Goal: Task Accomplishment & Management: Manage account settings

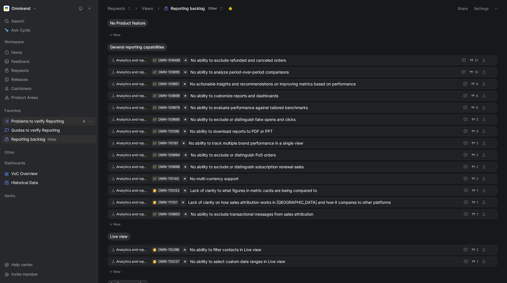
click at [33, 123] on span "Problems to verify Reporting" at bounding box center [37, 121] width 53 height 6
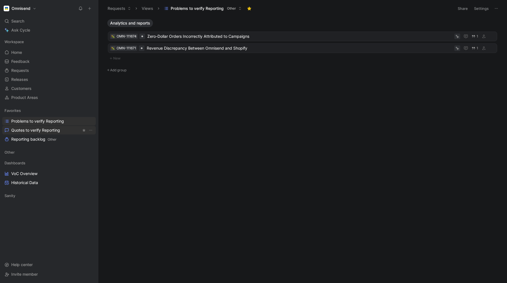
click at [31, 128] on span "Quotes to verify Reporting" at bounding box center [35, 130] width 49 height 6
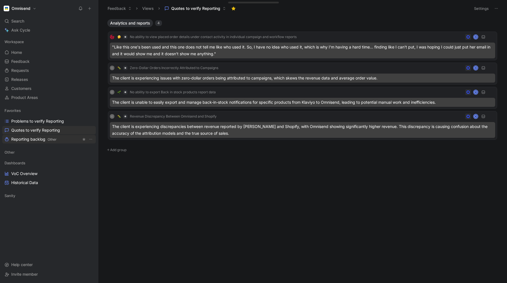
click at [32, 137] on span "Reporting backlog Other" at bounding box center [33, 139] width 45 height 6
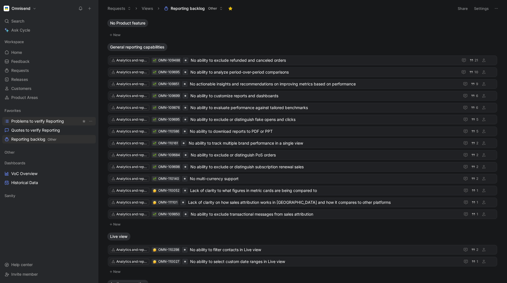
click at [36, 121] on span "Problems to verify Reporting" at bounding box center [37, 121] width 53 height 6
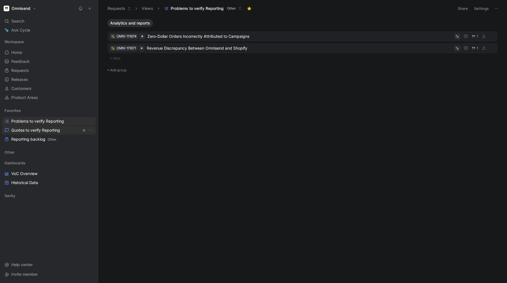
click at [34, 129] on span "Quotes to verify Reporting" at bounding box center [35, 130] width 49 height 6
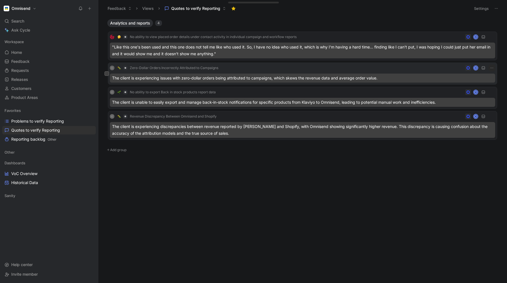
click at [159, 66] on span "Zero-Dollar Orders Incorrectly Attributed to Campaigns" at bounding box center [174, 68] width 88 height 5
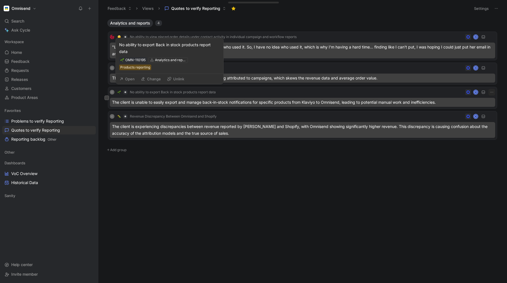
click at [175, 80] on button "Unlink" at bounding box center [176, 79] width 22 height 8
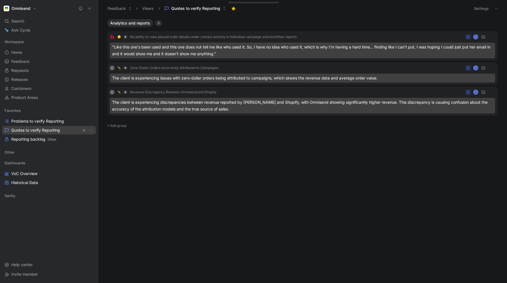
click at [31, 129] on span "Quotes to verify Reporting" at bounding box center [35, 130] width 49 height 6
click at [119, 23] on span "Analytics and reports" at bounding box center [130, 23] width 40 height 6
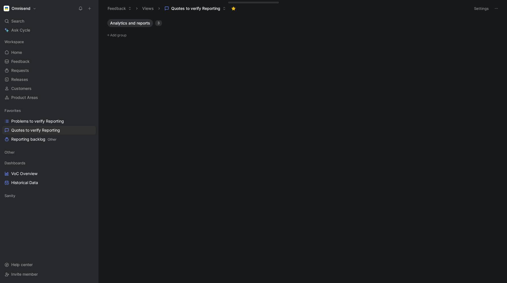
click at [119, 23] on span "Analytics and reports" at bounding box center [130, 23] width 40 height 6
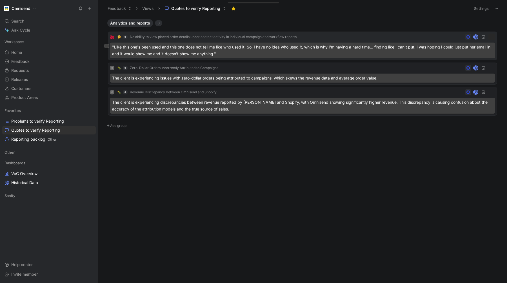
click at [231, 49] on div ""Like this one's been used and this one does not tell me like who used it. So, …" at bounding box center [302, 51] width 385 height 16
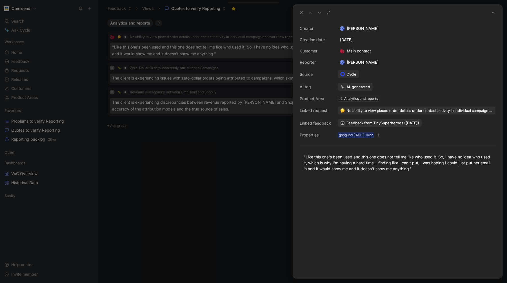
click at [210, 192] on div at bounding box center [253, 141] width 507 height 283
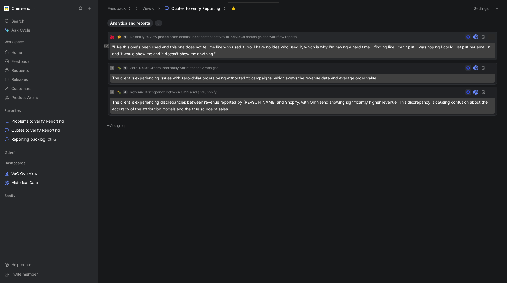
click at [107, 48] on button at bounding box center [107, 46] width 5 height 5
click at [319, 271] on icon "button" at bounding box center [320, 270] width 5 height 5
click at [496, 37] on div "No ability to view placed order details under contact activity in individual ca…" at bounding box center [302, 46] width 389 height 29
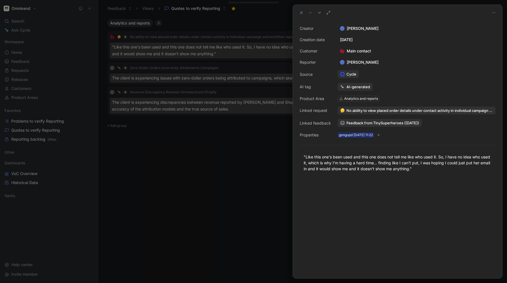
click at [219, 182] on div at bounding box center [253, 141] width 507 height 283
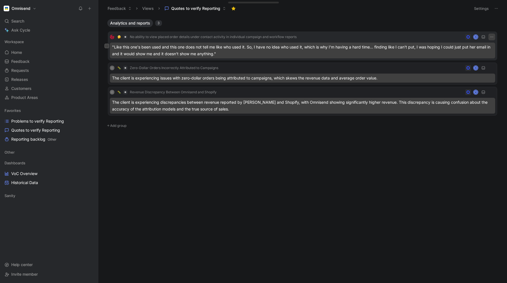
click at [491, 37] on icon "button" at bounding box center [492, 37] width 5 height 5
click at [263, 52] on div ""Like this one's been used and this one does not tell me like who used it. So, …" at bounding box center [302, 51] width 385 height 16
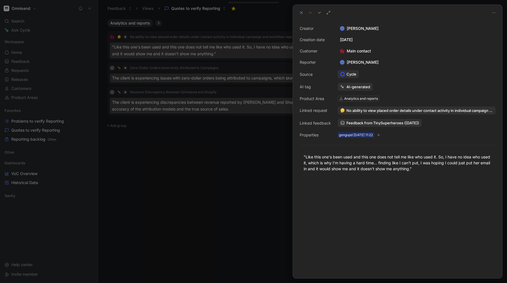
click at [238, 154] on div at bounding box center [253, 141] width 507 height 283
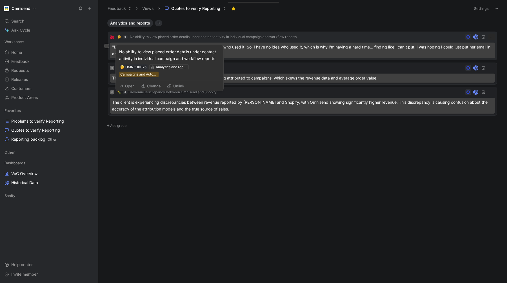
click at [142, 35] on span "No ability to view placed order details under contact activity in individual ca…" at bounding box center [213, 37] width 167 height 5
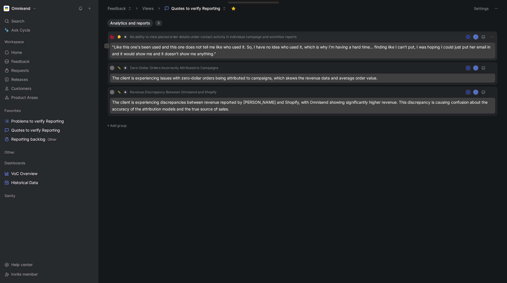
click at [242, 48] on div ""Like this one's been used and this one does not tell me like who used it. So, …" at bounding box center [302, 51] width 385 height 16
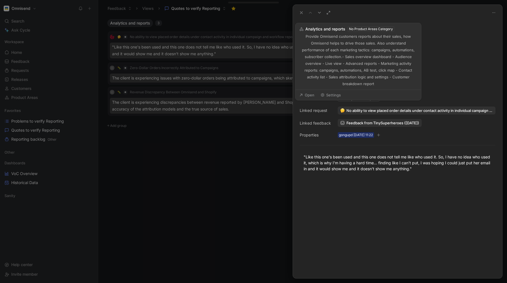
click at [350, 99] on div "Analytics and reports" at bounding box center [361, 99] width 34 height 6
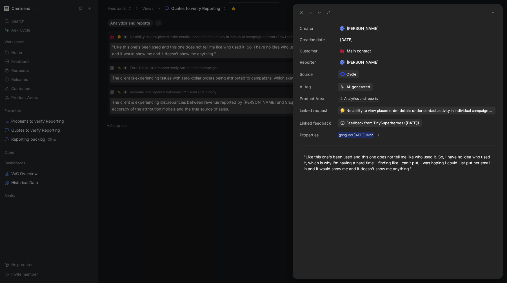
click at [200, 211] on div at bounding box center [253, 141] width 507 height 283
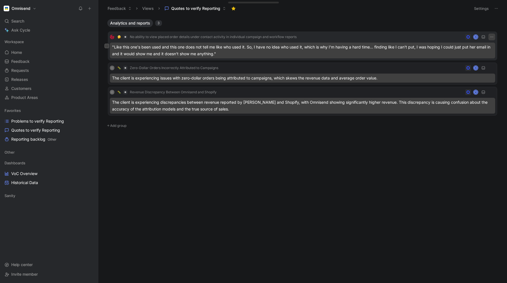
click at [493, 37] on icon "button" at bounding box center [492, 37] width 5 height 5
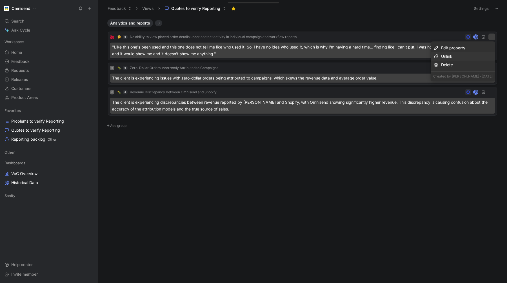
click at [457, 56] on div "Unlink" at bounding box center [467, 56] width 52 height 7
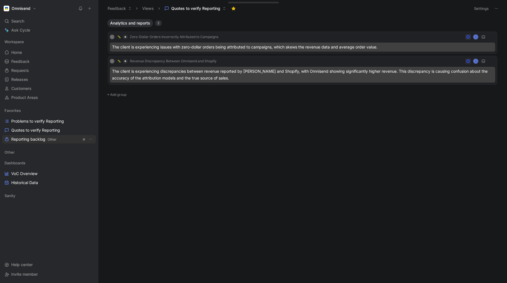
click at [28, 140] on span "Reporting backlog Other" at bounding box center [33, 139] width 45 height 6
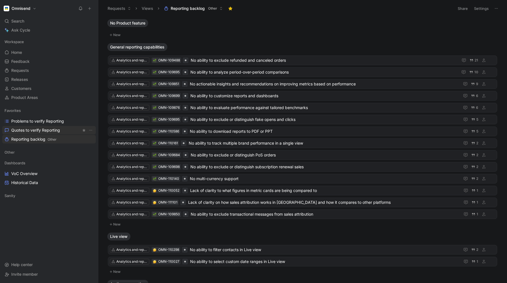
click at [23, 130] on span "Quotes to verify Reporting" at bounding box center [35, 130] width 49 height 6
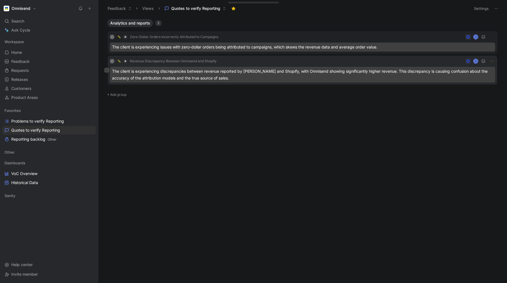
click at [160, 74] on div "The client is experiencing discrepancies between revenue reported by [PERSON_NA…" at bounding box center [302, 75] width 385 height 16
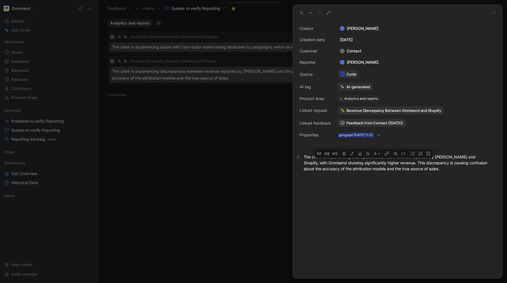
drag, startPoint x: 325, startPoint y: 165, endPoint x: 437, endPoint y: 166, distance: 111.6
click at [437, 166] on div "The client is experiencing discrepancies between revenue reported by [PERSON_NA…" at bounding box center [398, 163] width 188 height 18
click at [448, 213] on div at bounding box center [397, 228] width 209 height 100
click at [211, 174] on div at bounding box center [253, 141] width 507 height 283
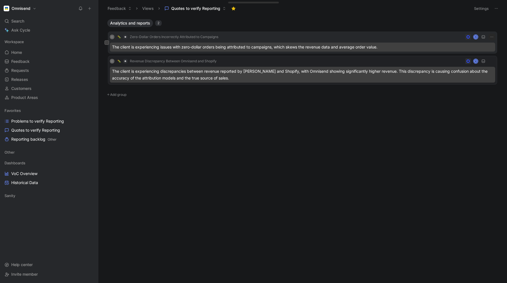
click at [251, 34] on div "C Zero-Dollar Orders Incorrectly Attributed to Campaigns K" at bounding box center [302, 37] width 385 height 7
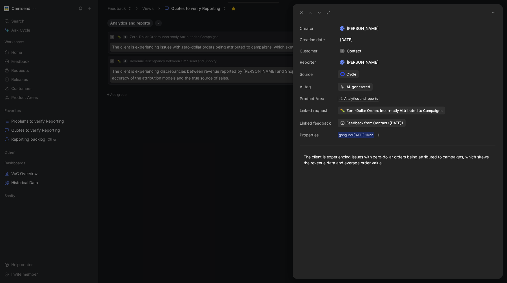
click at [225, 176] on div at bounding box center [253, 141] width 507 height 283
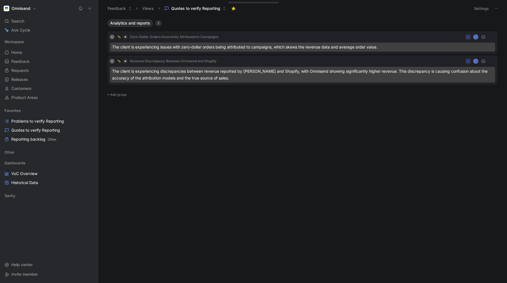
click at [481, 11] on button "Settings" at bounding box center [482, 9] width 20 height 8
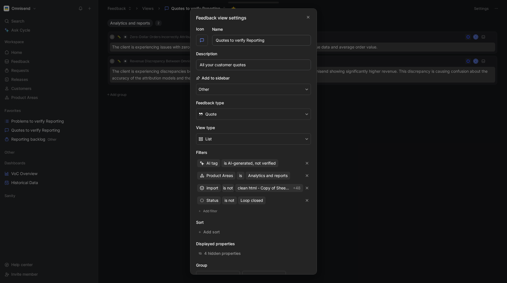
click at [417, 155] on div at bounding box center [253, 141] width 507 height 283
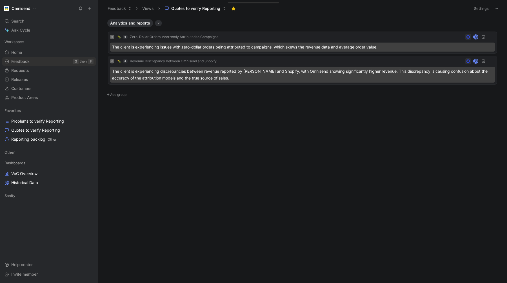
click at [17, 61] on span "Feedback" at bounding box center [20, 62] width 18 height 6
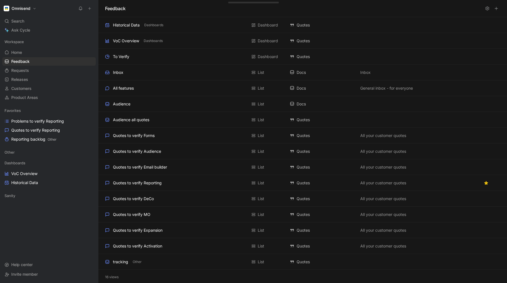
click at [499, 8] on button at bounding box center [496, 9] width 8 height 8
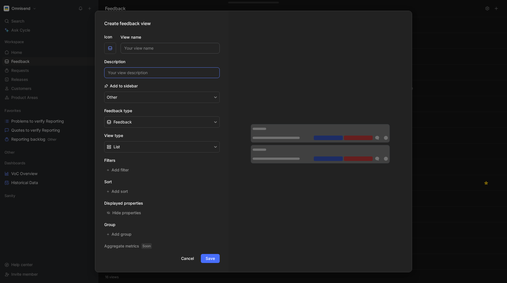
click at [128, 73] on input at bounding box center [161, 72] width 115 height 11
type input "test"
click at [121, 170] on span "Add filter" at bounding box center [121, 169] width 18 height 7
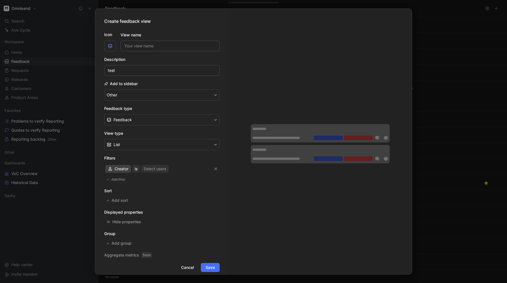
click at [119, 170] on span "Creator" at bounding box center [122, 168] width 14 height 7
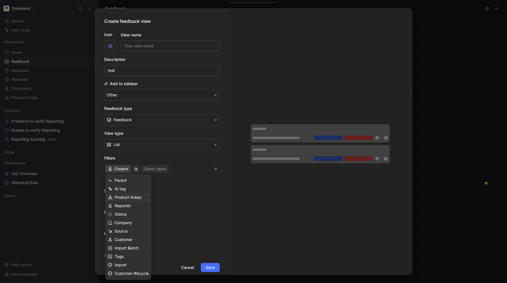
click at [121, 198] on span "Product Areas" at bounding box center [128, 197] width 26 height 5
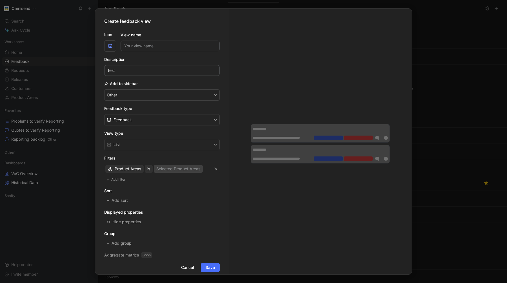
click at [164, 167] on div "Selected Product Areas" at bounding box center [178, 168] width 44 height 7
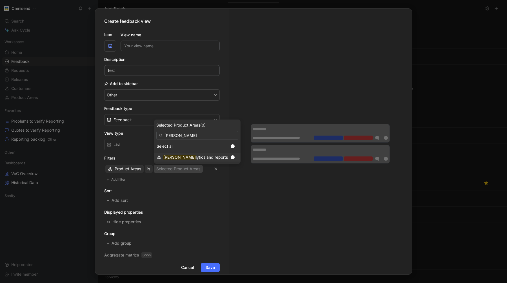
type input "[PERSON_NAME]"
click at [196, 157] on span "lytics and reports" at bounding box center [212, 157] width 32 height 5
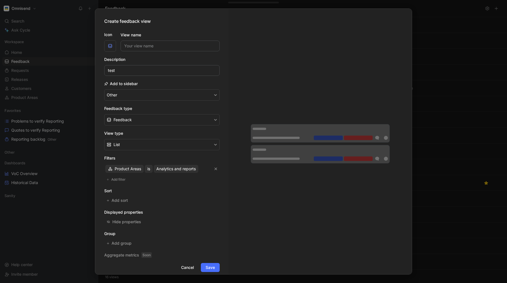
scroll to position [7, 0]
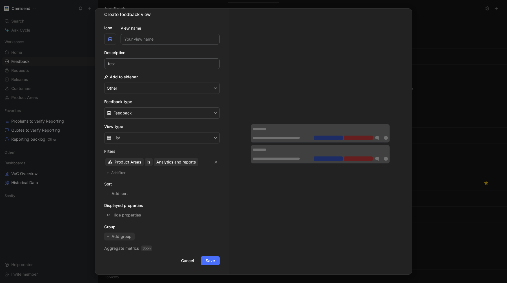
click at [118, 237] on span "Add group" at bounding box center [122, 236] width 21 height 7
click at [117, 171] on span "Add filter" at bounding box center [118, 173] width 15 height 6
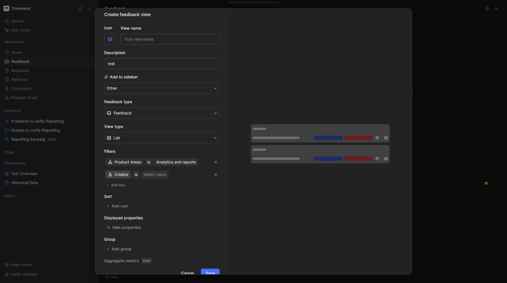
click at [118, 174] on span "Creator" at bounding box center [122, 174] width 14 height 7
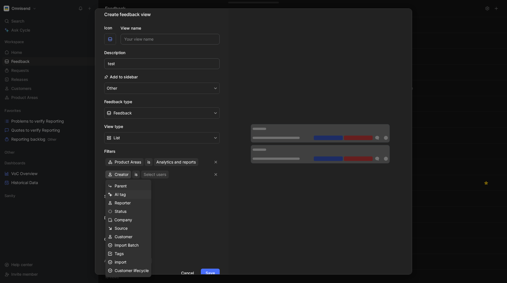
click at [120, 194] on span "AI tag" at bounding box center [120, 194] width 11 height 5
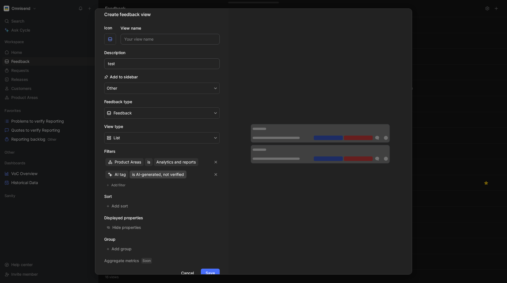
click at [159, 175] on span "is AI-generated, not verified" at bounding box center [158, 174] width 52 height 7
click at [118, 186] on span "Add filter" at bounding box center [118, 185] width 15 height 6
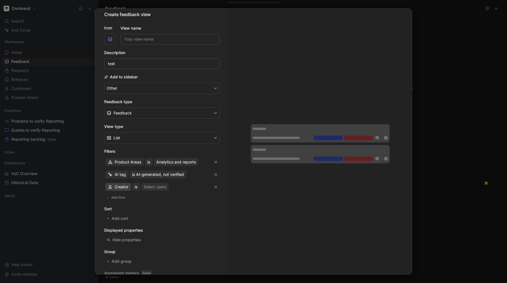
click at [118, 186] on span "Creator" at bounding box center [122, 186] width 14 height 7
click at [215, 187] on icon "button" at bounding box center [216, 187] width 3 height 3
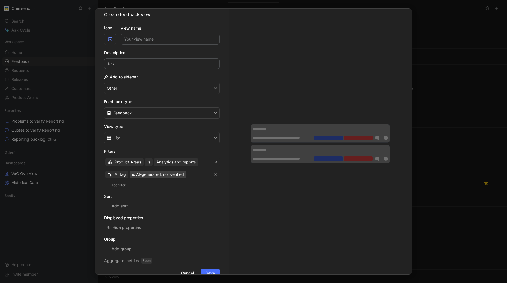
click at [156, 173] on span "is AI-generated, not verified" at bounding box center [158, 174] width 52 height 7
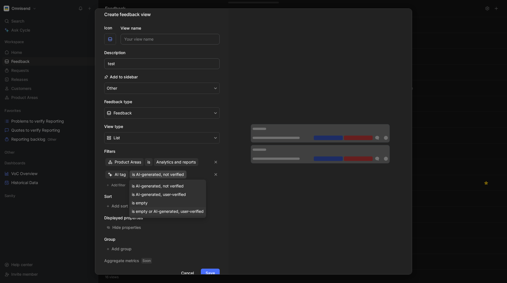
click at [162, 212] on span "is empty or AI-generated, user-verified" at bounding box center [168, 211] width 72 height 5
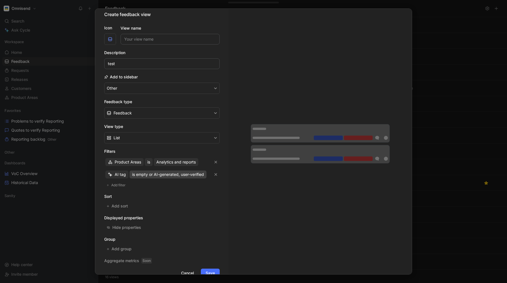
click at [154, 173] on span "is empty or AI-generated, user-verified" at bounding box center [168, 174] width 72 height 7
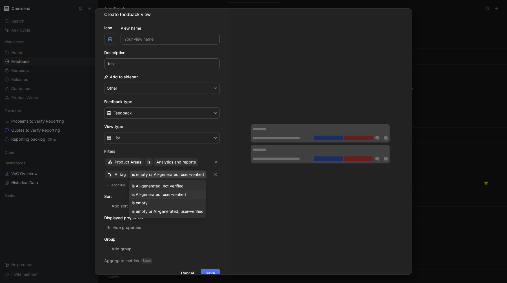
click at [153, 195] on span "is AI-generated, user-verified" at bounding box center [159, 194] width 54 height 5
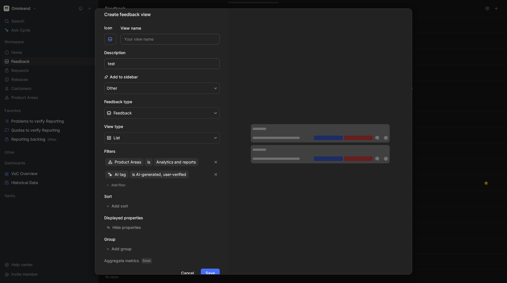
scroll to position [19, 0]
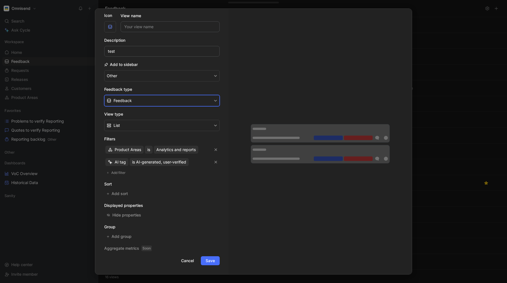
click at [152, 101] on button "Feedback" at bounding box center [161, 100] width 115 height 11
click at [138, 124] on div "Quote" at bounding box center [166, 122] width 104 height 7
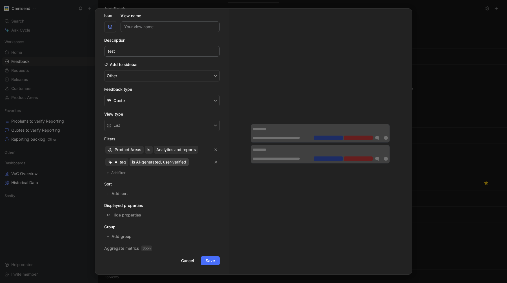
click at [167, 160] on span "is AI-generated, user-verified" at bounding box center [159, 162] width 54 height 7
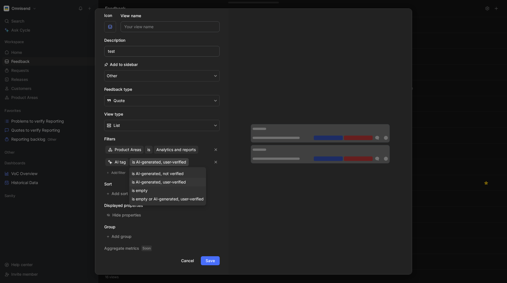
click at [157, 181] on span "is AI-generated, user-verified" at bounding box center [159, 181] width 54 height 5
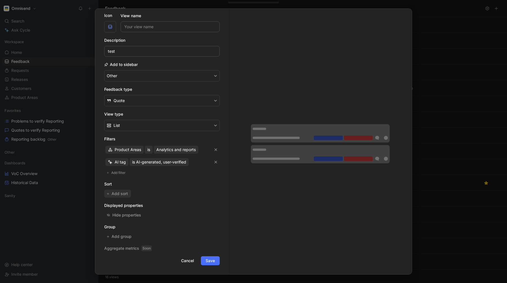
click at [117, 193] on span "Add sort" at bounding box center [120, 193] width 17 height 7
click at [128, 193] on span "Creation date" at bounding box center [127, 194] width 25 height 7
click at [147, 195] on span "Oldest" at bounding box center [152, 194] width 12 height 7
click at [158, 216] on span "Most recent" at bounding box center [157, 214] width 22 height 5
click at [214, 262] on span "Save" at bounding box center [210, 262] width 9 height 7
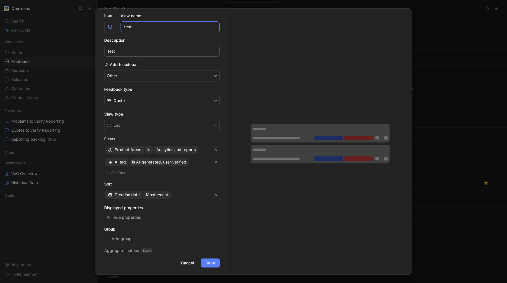
type input "test"
click at [209, 265] on span "Save" at bounding box center [210, 262] width 9 height 7
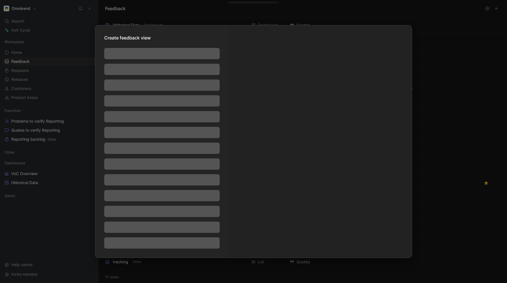
scroll to position [0, 0]
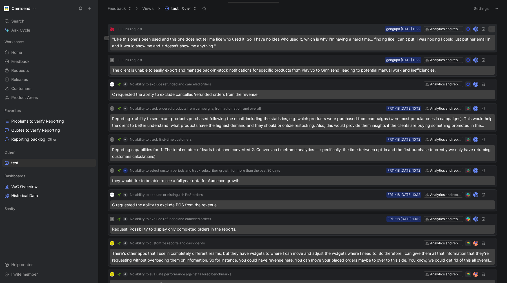
click at [490, 29] on icon "button" at bounding box center [492, 29] width 5 height 5
click at [492, 59] on icon "button" at bounding box center [492, 60] width 5 height 5
click at [463, 89] on div "Delete" at bounding box center [467, 88] width 52 height 7
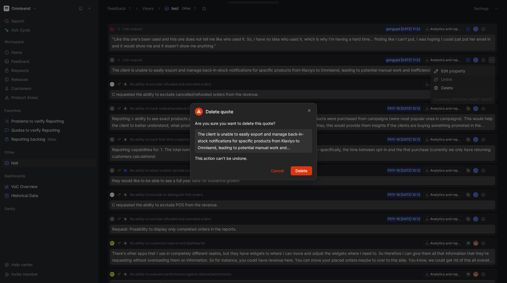
click at [299, 170] on span "Delete" at bounding box center [302, 170] width 12 height 7
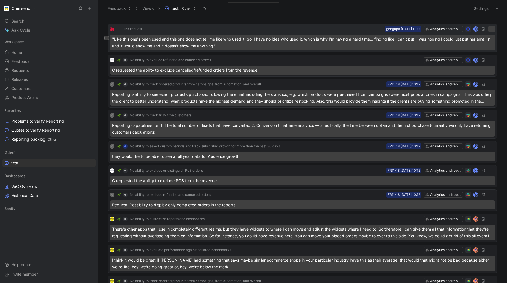
click at [492, 30] on icon "button" at bounding box center [492, 29] width 5 height 5
click at [459, 57] on div "Delete" at bounding box center [467, 57] width 52 height 7
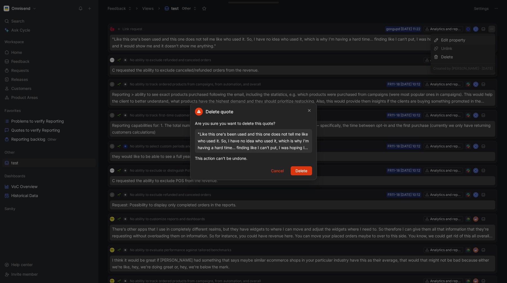
click at [306, 169] on span "Delete" at bounding box center [302, 170] width 12 height 7
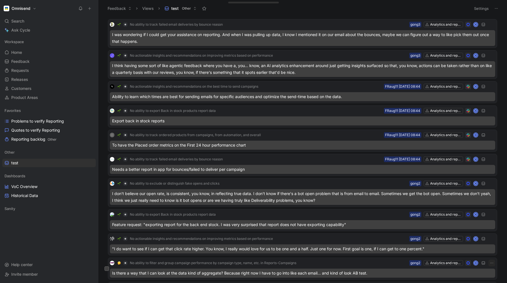
scroll to position [361, 0]
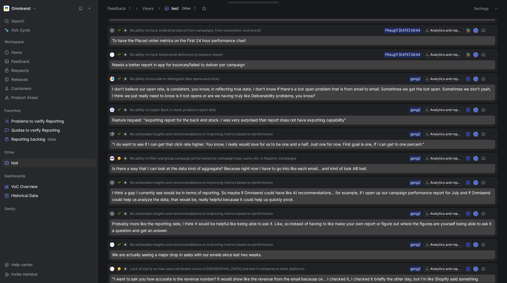
click at [497, 5] on button at bounding box center [496, 9] width 8 height 8
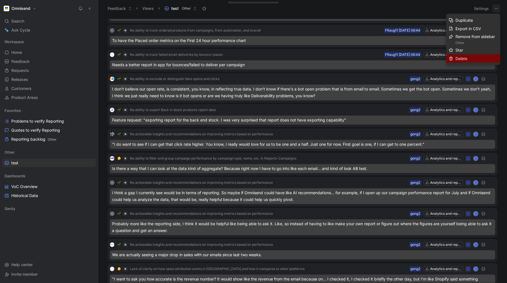
click at [466, 59] on span "Delete" at bounding box center [462, 58] width 12 height 5
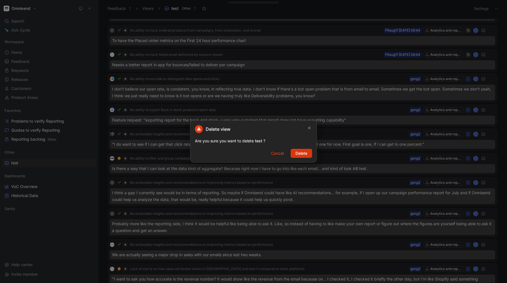
click at [301, 153] on span "Delete" at bounding box center [302, 153] width 12 height 7
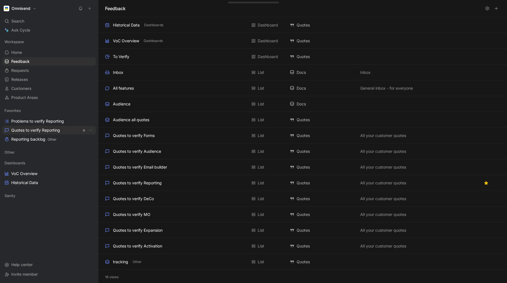
click at [23, 130] on span "Quotes to verify Reporting" at bounding box center [35, 130] width 49 height 6
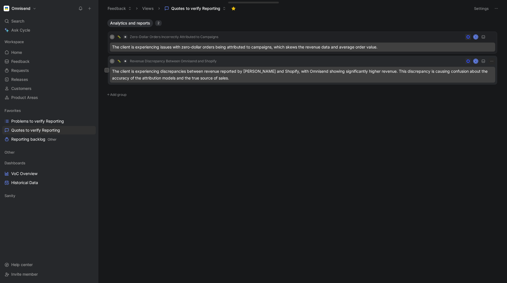
click at [118, 62] on img at bounding box center [118, 60] width 3 height 3
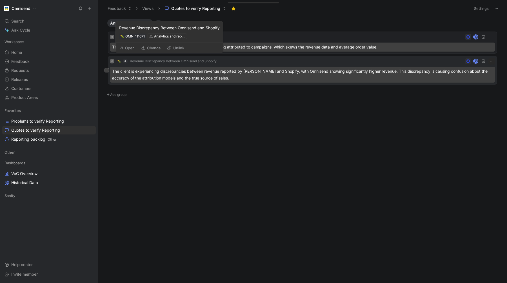
click at [150, 60] on span "Revenue Discrepancy Between Omnisend and Shopify" at bounding box center [173, 61] width 87 height 5
click at [129, 48] on button "Open" at bounding box center [127, 48] width 20 height 8
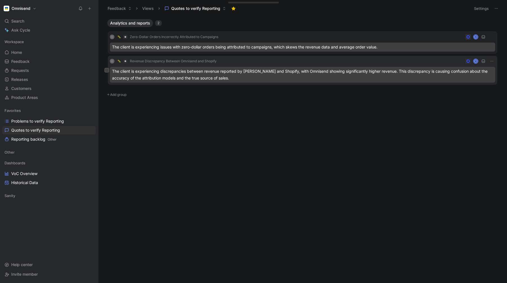
click at [162, 72] on div "The client is experiencing discrepancies between revenue reported by [PERSON_NA…" at bounding box center [302, 75] width 385 height 16
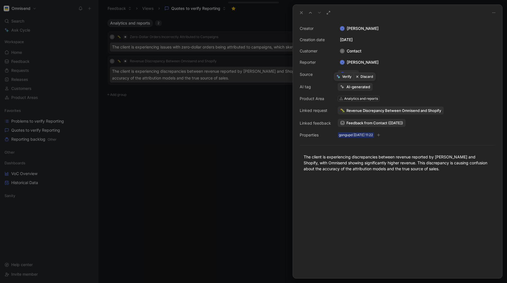
click at [367, 77] on button "Discard" at bounding box center [365, 77] width 22 height 8
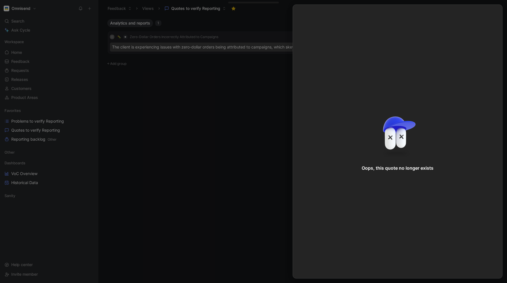
click at [223, 73] on div at bounding box center [253, 141] width 507 height 283
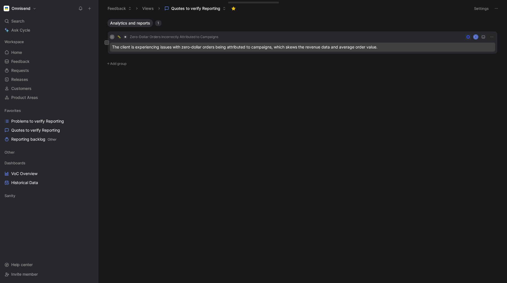
click at [237, 45] on div "The client is experiencing issues with zero-dollar orders being attributed to c…" at bounding box center [302, 47] width 385 height 9
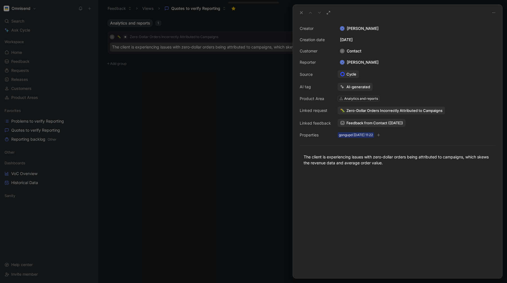
click at [241, 75] on div at bounding box center [253, 141] width 507 height 283
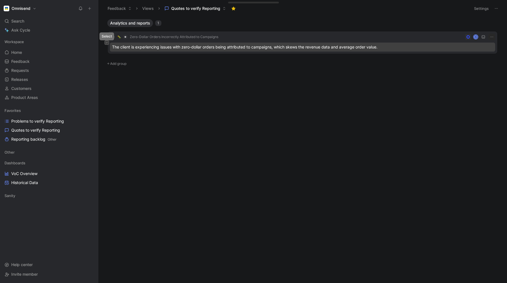
click at [108, 43] on icon at bounding box center [107, 42] width 2 height 2
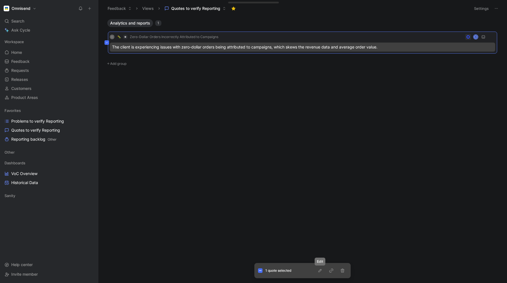
click at [321, 271] on icon "button" at bounding box center [320, 270] width 5 height 5
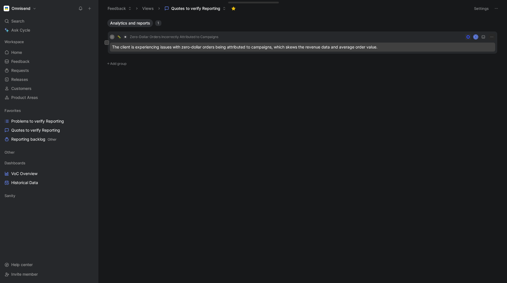
click at [266, 36] on div "C Zero-Dollar Orders Incorrectly Attributed to Campaigns K" at bounding box center [302, 37] width 385 height 7
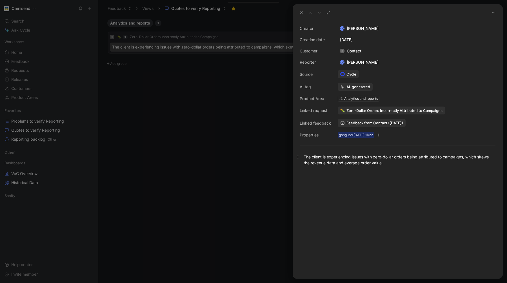
click at [354, 157] on div "The client is experiencing issues with zero-dollar orders being attributed to c…" at bounding box center [398, 160] width 188 height 12
click at [364, 76] on button "Discard" at bounding box center [365, 77] width 22 height 8
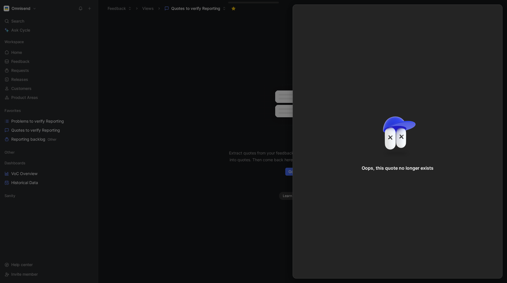
click at [246, 59] on div at bounding box center [253, 141] width 507 height 283
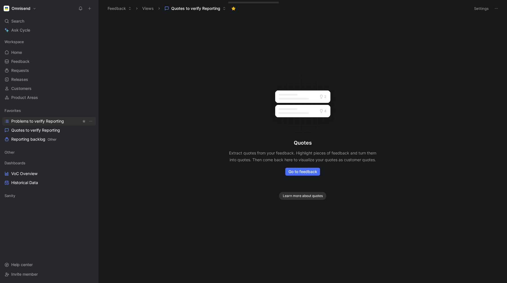
click at [32, 124] on span "Problems to verify Reporting" at bounding box center [37, 121] width 53 height 6
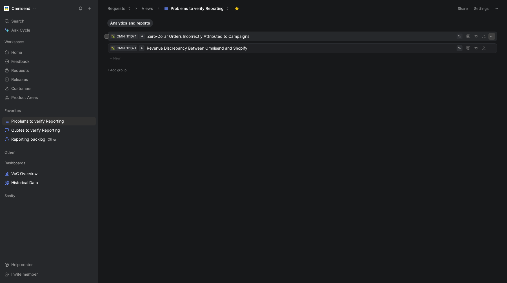
click at [494, 36] on icon "button" at bounding box center [492, 36] width 5 height 5
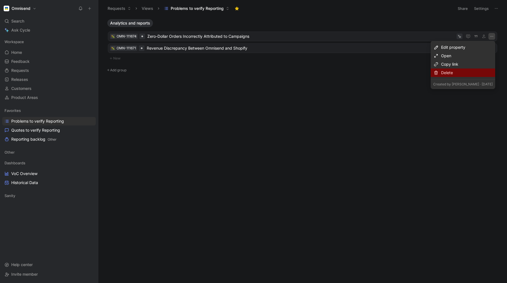
click at [461, 72] on div "Delete" at bounding box center [467, 72] width 52 height 7
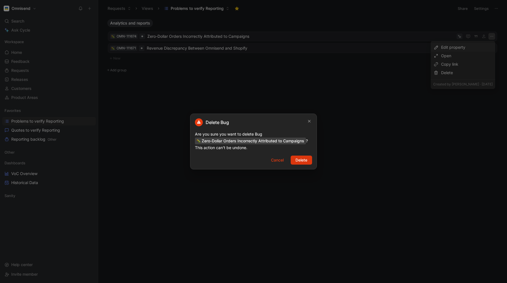
click at [306, 160] on span "Delete" at bounding box center [302, 160] width 12 height 7
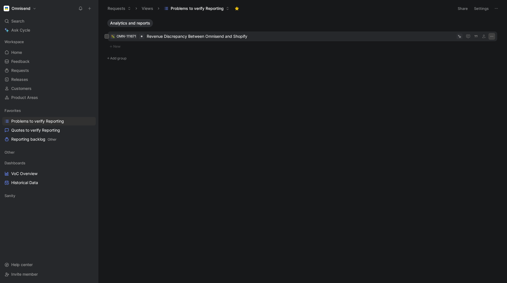
click at [492, 38] on icon "button" at bounding box center [492, 36] width 5 height 5
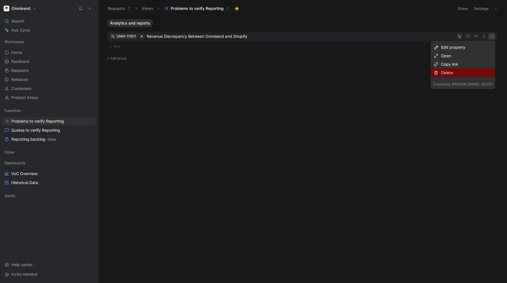
click at [463, 74] on div "Delete" at bounding box center [467, 72] width 52 height 7
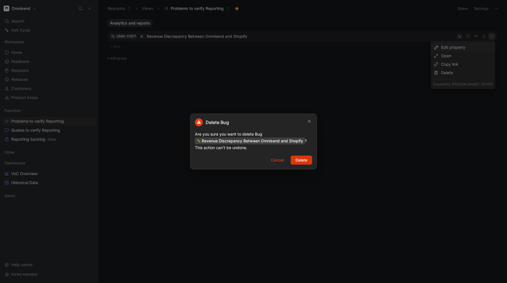
click at [307, 162] on span "Delete" at bounding box center [302, 160] width 12 height 7
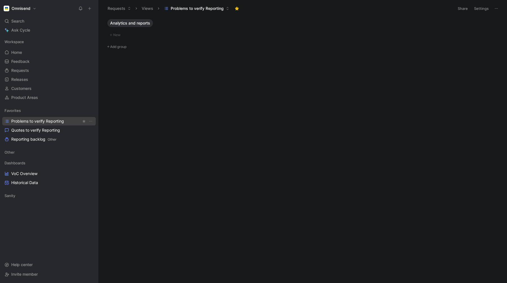
click at [27, 120] on span "Problems to verify Reporting" at bounding box center [37, 121] width 53 height 6
click at [29, 128] on span "Quotes to verify Reporting" at bounding box center [35, 130] width 49 height 6
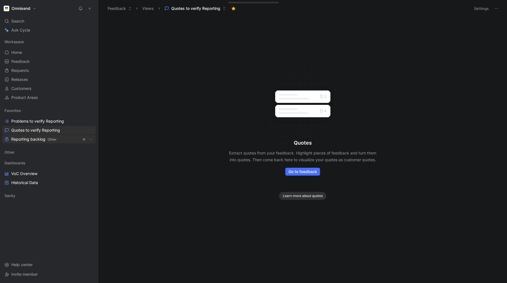
click at [28, 139] on span "Reporting backlog Other" at bounding box center [33, 139] width 45 height 6
